Goal: Find contact information: Find contact information

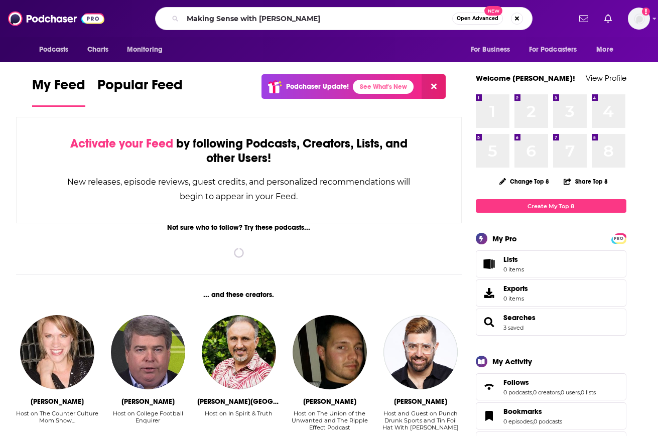
click at [326, 18] on input "Making Sense with [PERSON_NAME]" at bounding box center [318, 19] width 270 height 16
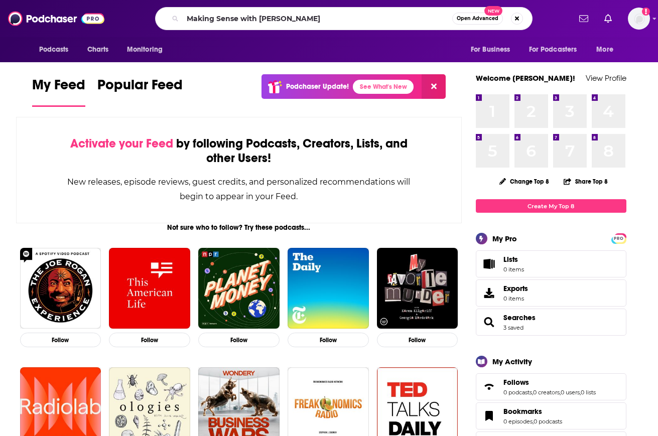
type input "Making Sense with [PERSON_NAME]"
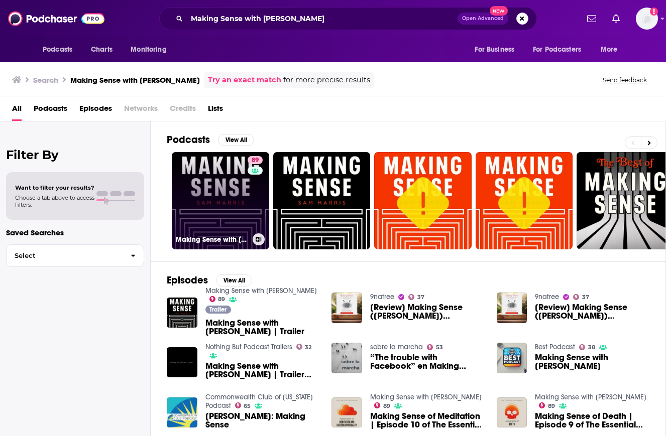
click at [201, 185] on link "89 Making Sense with [PERSON_NAME]" at bounding box center [220, 200] width 97 height 97
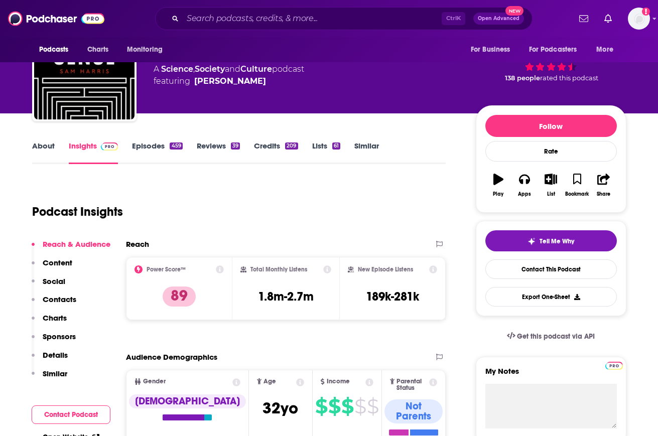
click at [62, 287] on button "Social" at bounding box center [49, 286] width 34 height 19
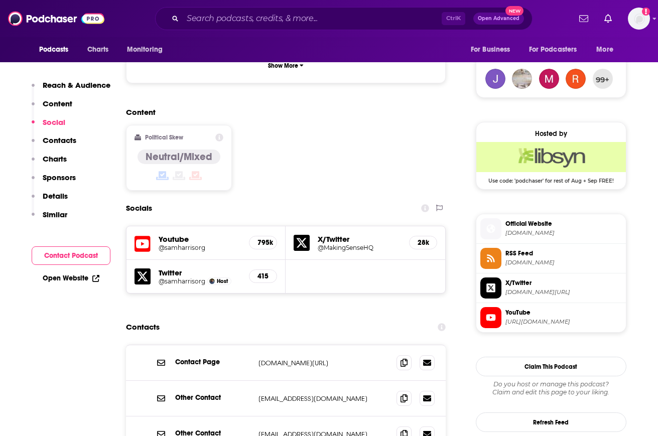
click at [63, 146] on button "Contacts" at bounding box center [54, 145] width 45 height 19
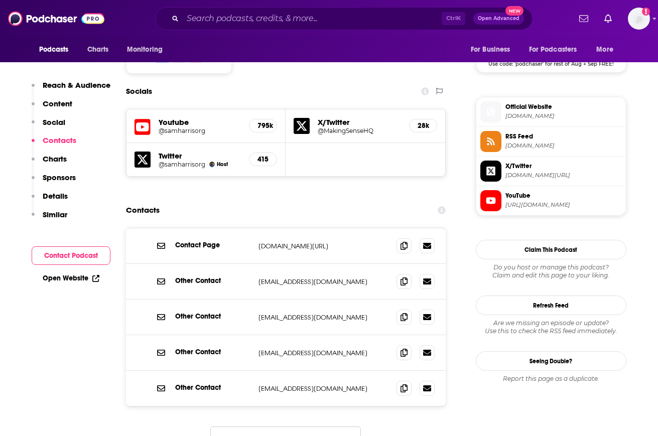
scroll to position [849, 0]
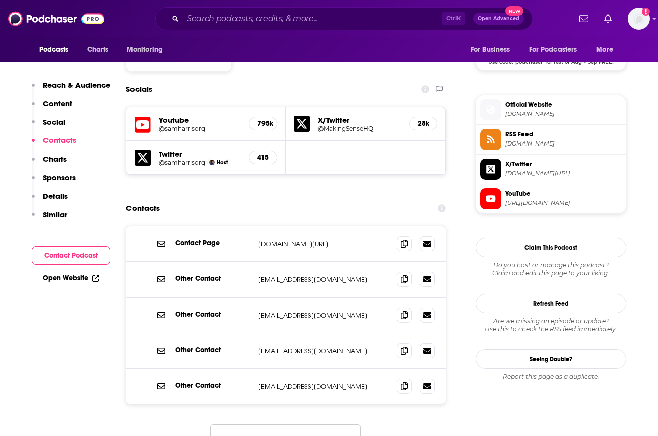
click at [337, 425] on button "Load More..." at bounding box center [285, 438] width 151 height 27
click at [400, 272] on span at bounding box center [404, 279] width 15 height 15
drag, startPoint x: 158, startPoint y: 154, endPoint x: 177, endPoint y: 156, distance: 18.7
click at [158, 199] on h2 "Contacts" at bounding box center [143, 208] width 34 height 19
click at [302, 347] on p "[EMAIL_ADDRESS][DOMAIN_NAME]" at bounding box center [324, 351] width 131 height 9
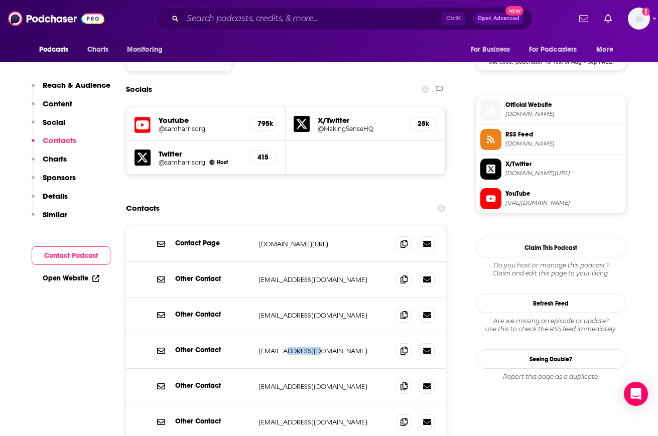
click at [302, 347] on p "[EMAIL_ADDRESS][DOMAIN_NAME]" at bounding box center [324, 351] width 131 height 9
drag, startPoint x: 302, startPoint y: 289, endPoint x: 401, endPoint y: 294, distance: 99.6
click at [401, 347] on icon at bounding box center [404, 351] width 7 height 8
click at [405, 347] on icon at bounding box center [404, 351] width 7 height 8
